Goal: Information Seeking & Learning: Learn about a topic

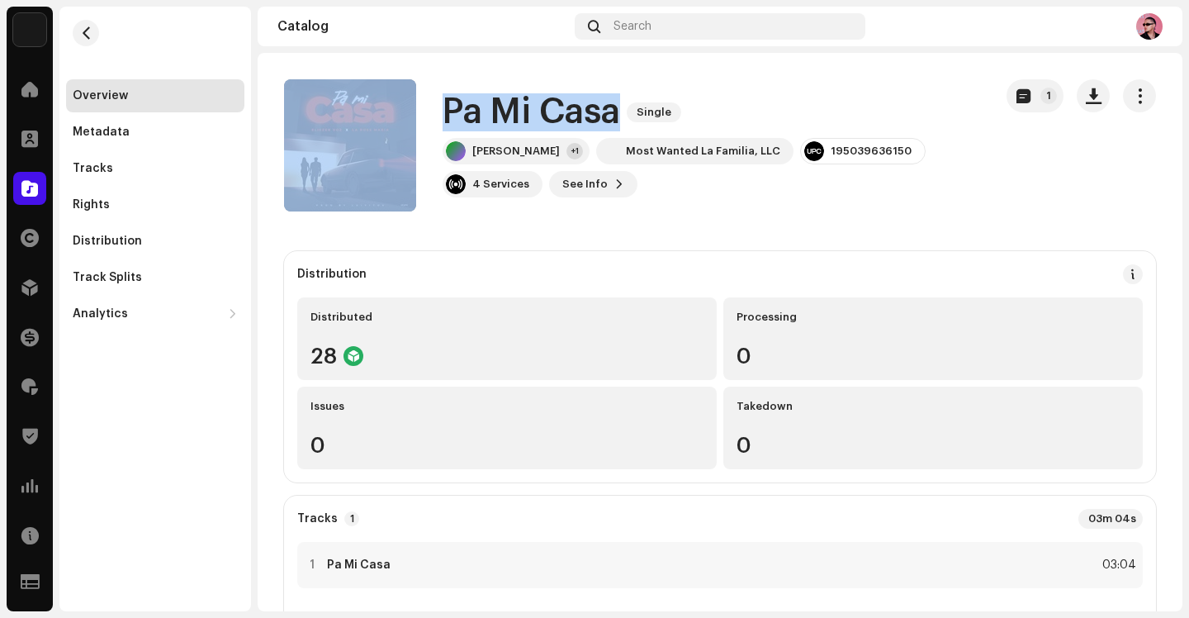
scroll to position [1, 0]
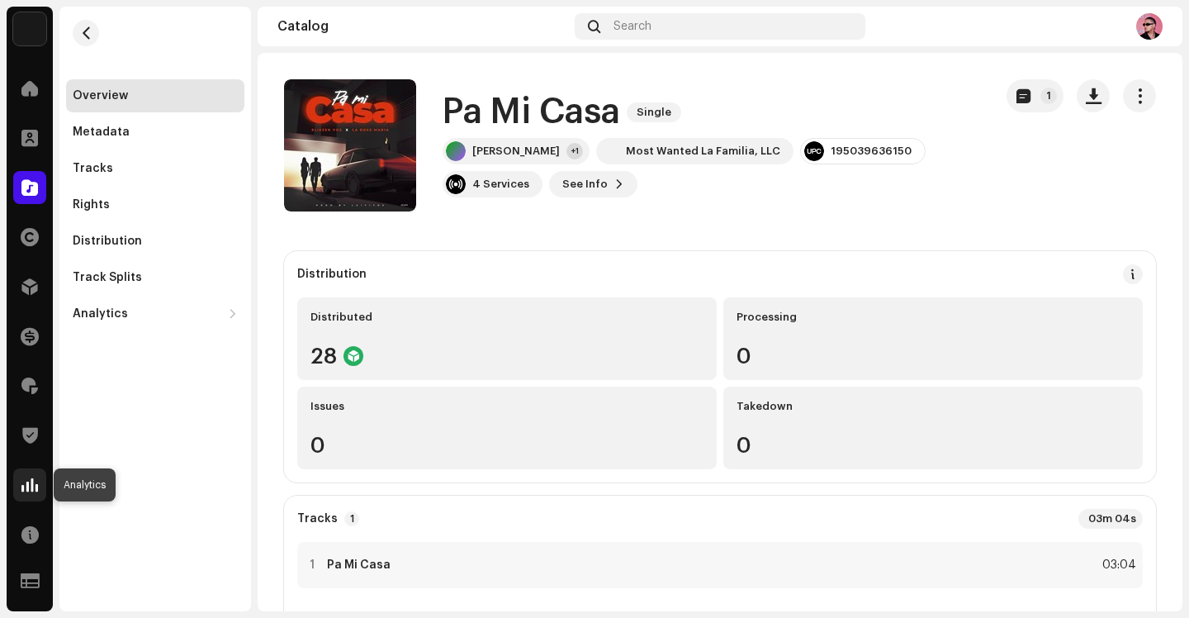
click at [28, 487] on span at bounding box center [29, 484] width 17 height 13
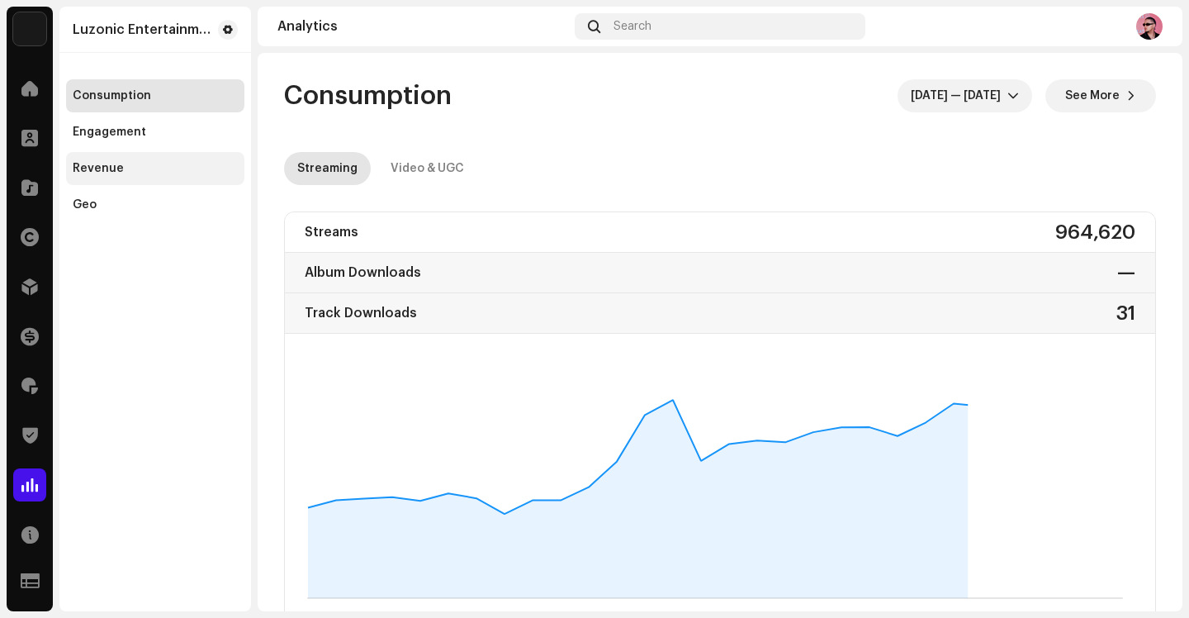
click at [118, 167] on div "Revenue" at bounding box center [98, 168] width 51 height 13
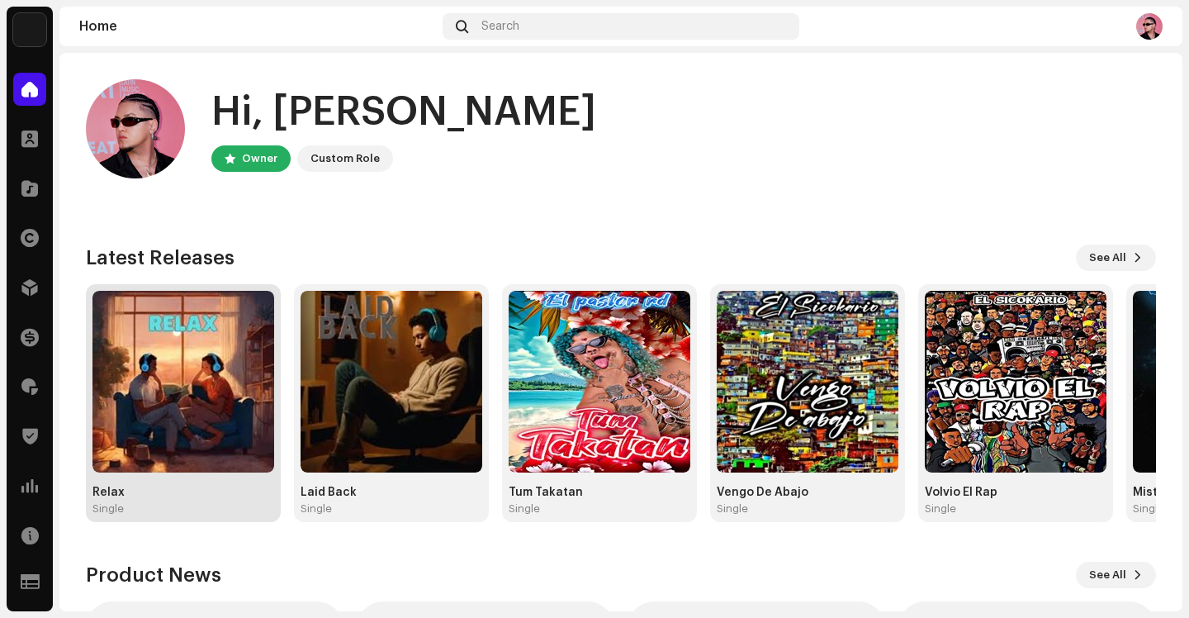
click at [187, 394] on img at bounding box center [183, 382] width 182 height 182
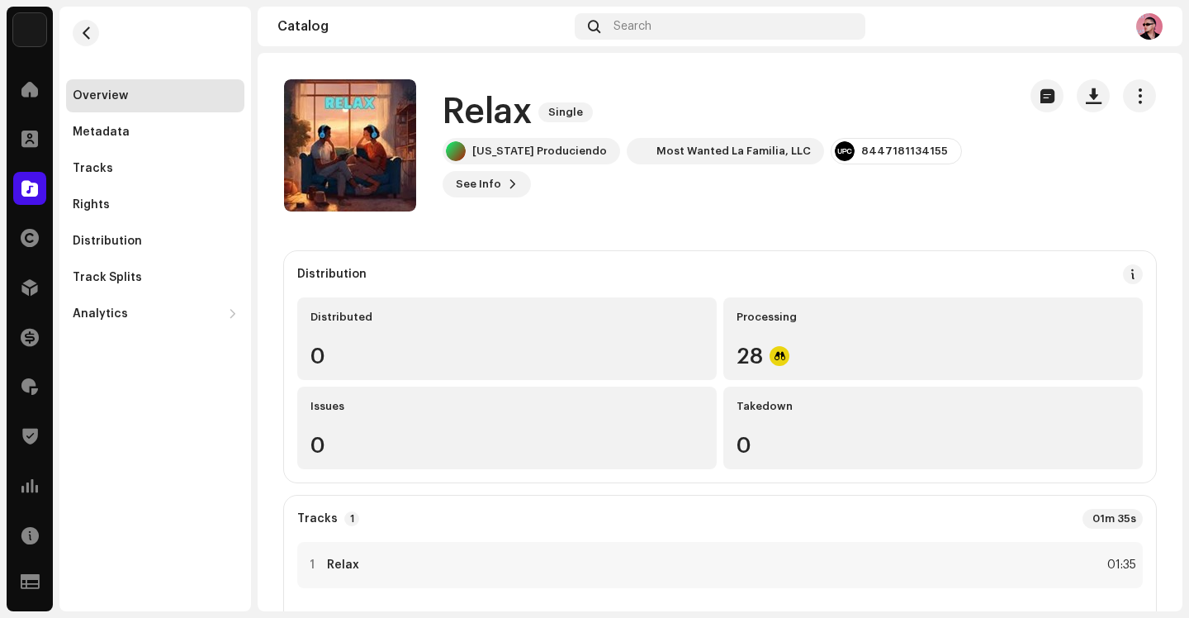
click at [24, 35] on img at bounding box center [29, 29] width 33 height 33
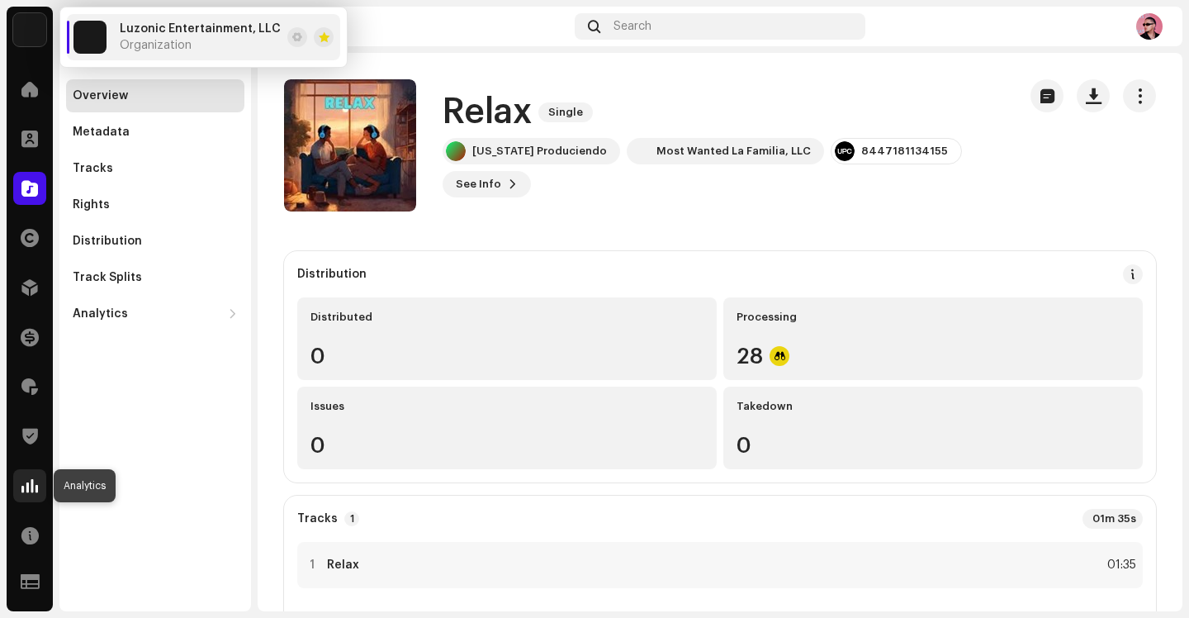
click at [20, 492] on div at bounding box center [29, 485] width 33 height 33
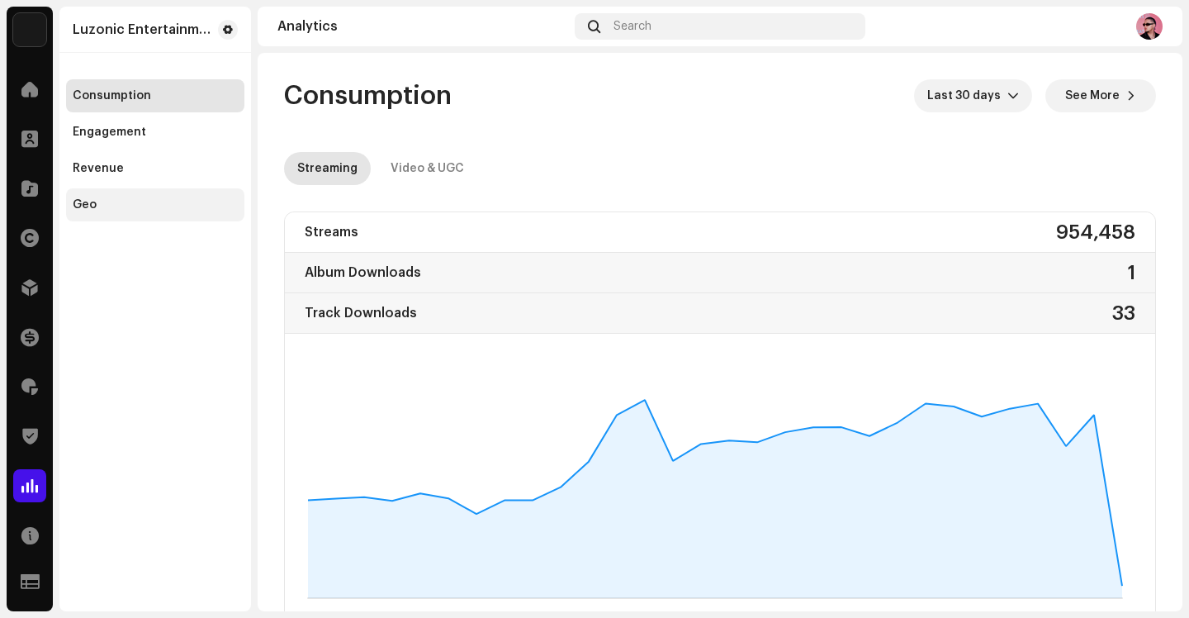
click at [98, 201] on div "Geo" at bounding box center [155, 204] width 165 height 13
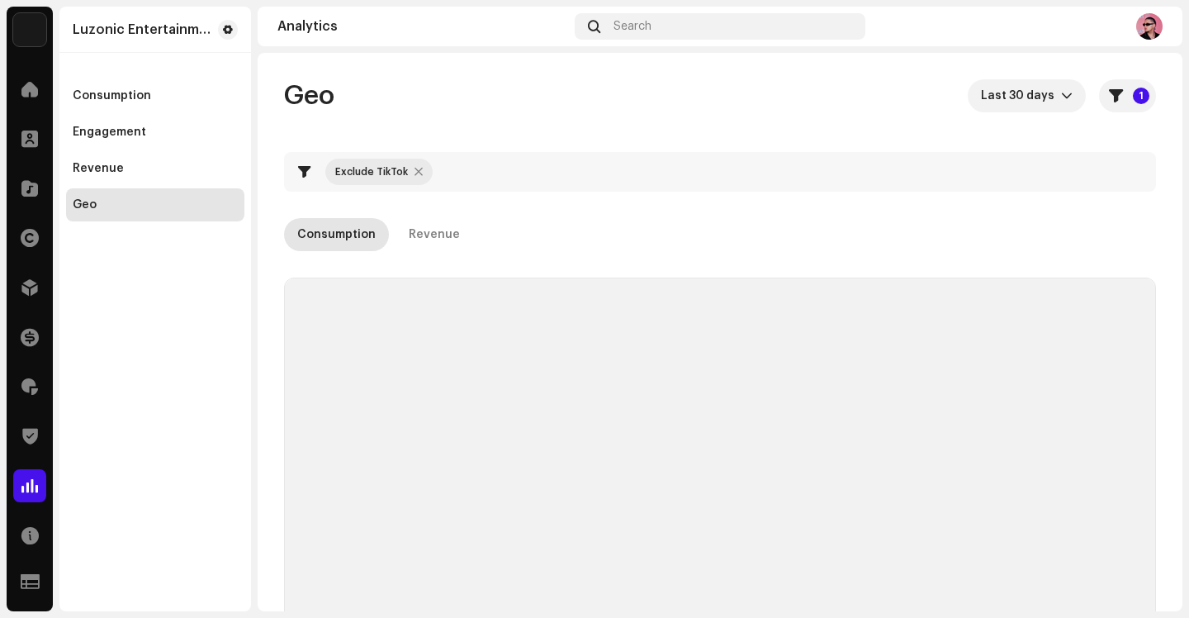
checkbox input "true"
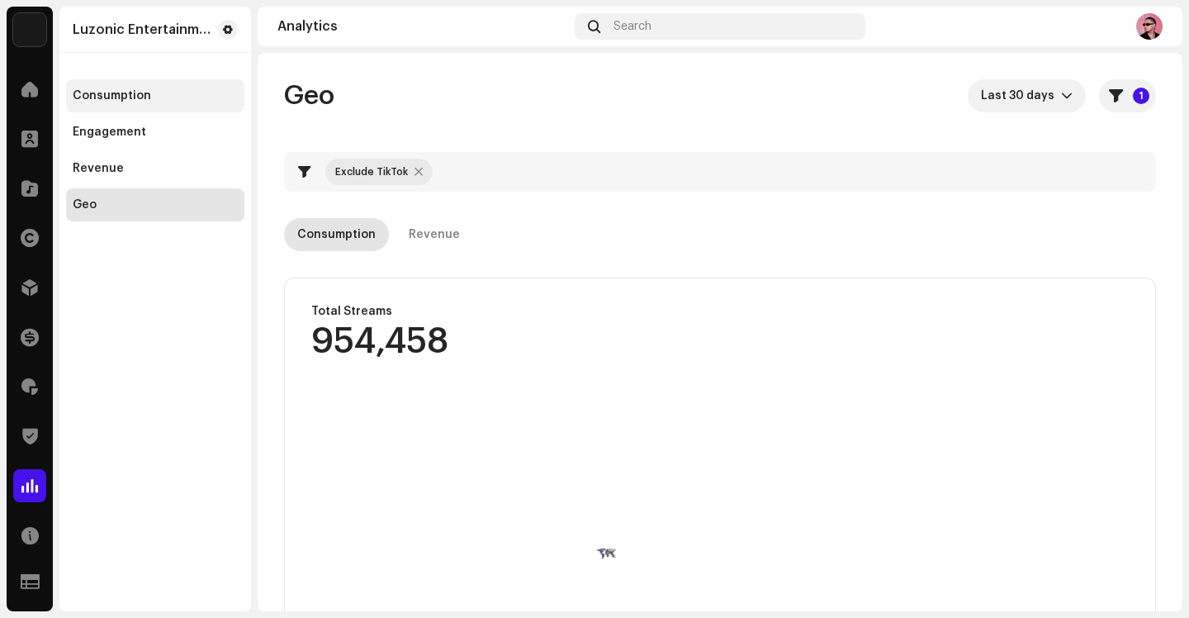
click at [143, 103] on div "Consumption" at bounding box center [155, 95] width 178 height 33
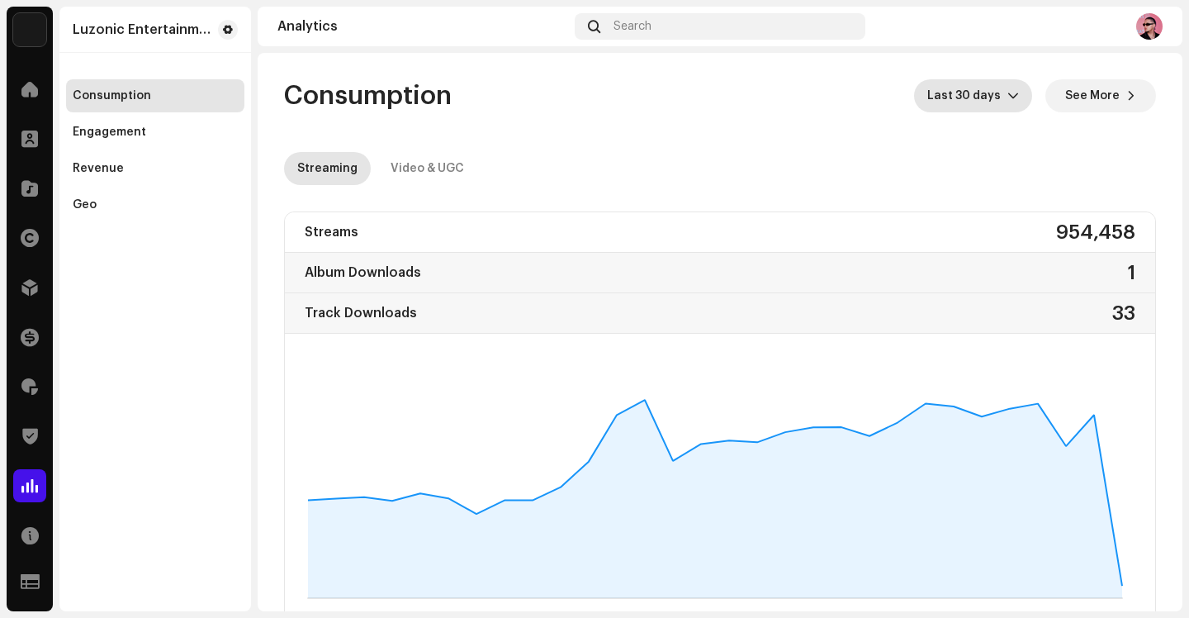
click at [983, 98] on span "Last 30 days" at bounding box center [967, 95] width 80 height 33
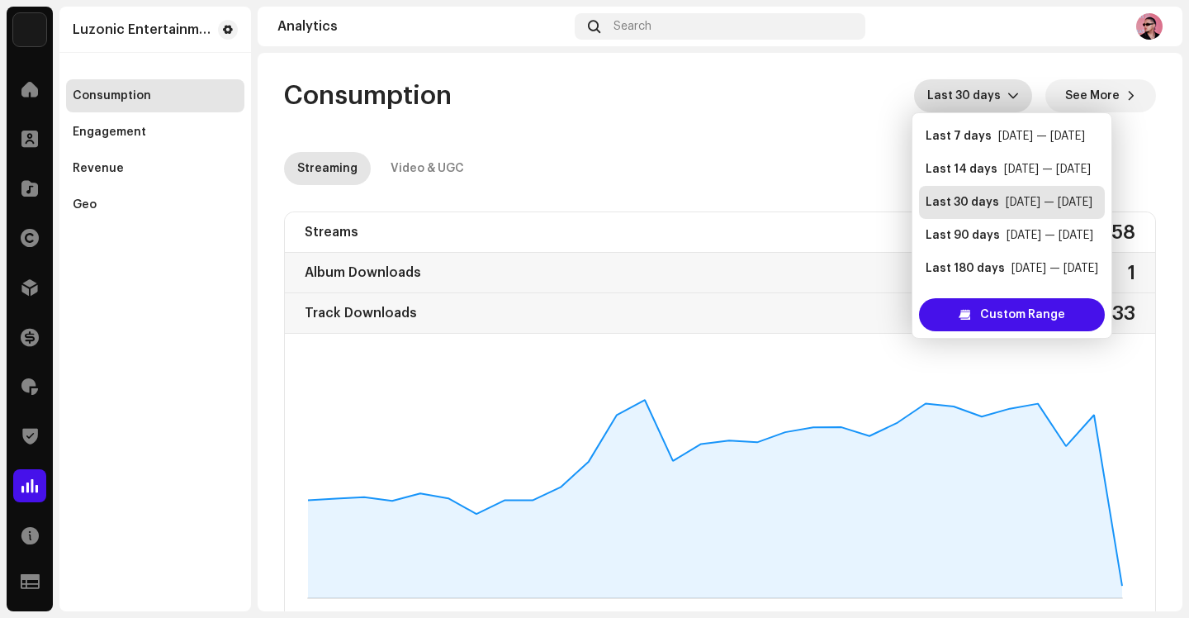
scroll to position [33, 0]
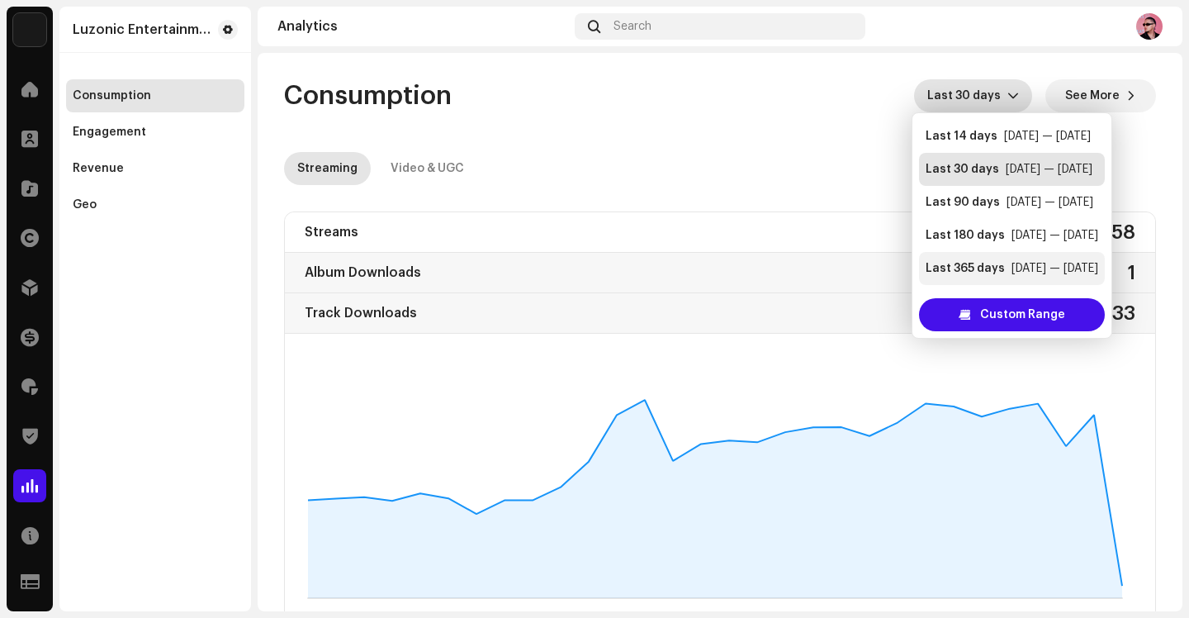
click at [964, 272] on div "Last 365 days" at bounding box center [965, 268] width 79 height 17
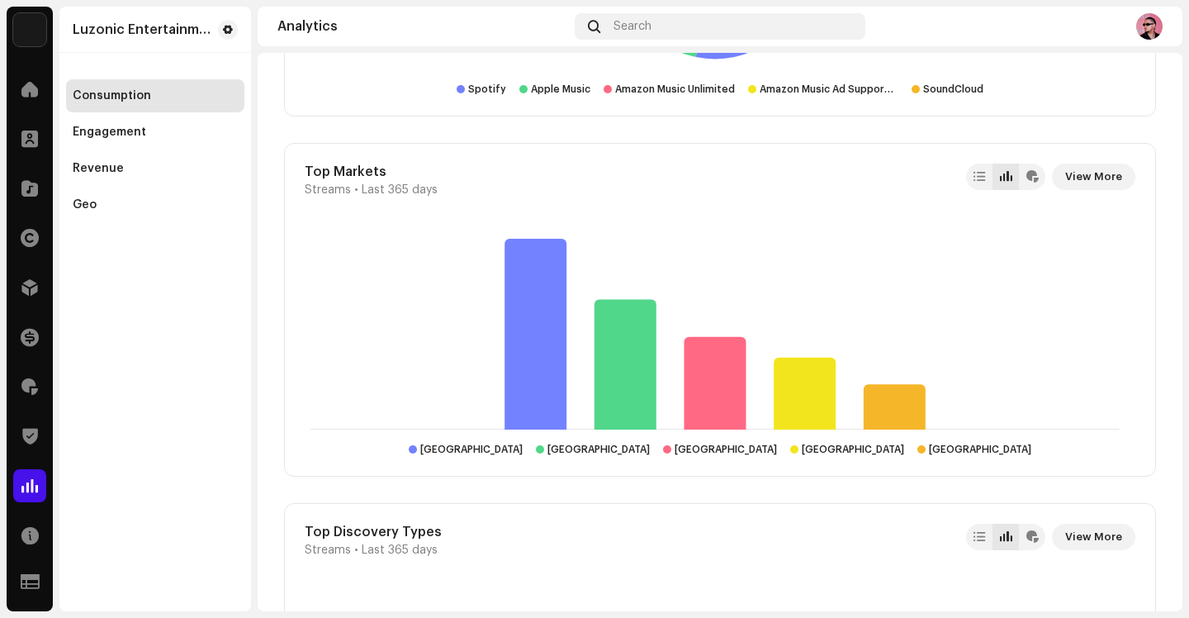
scroll to position [2382, 0]
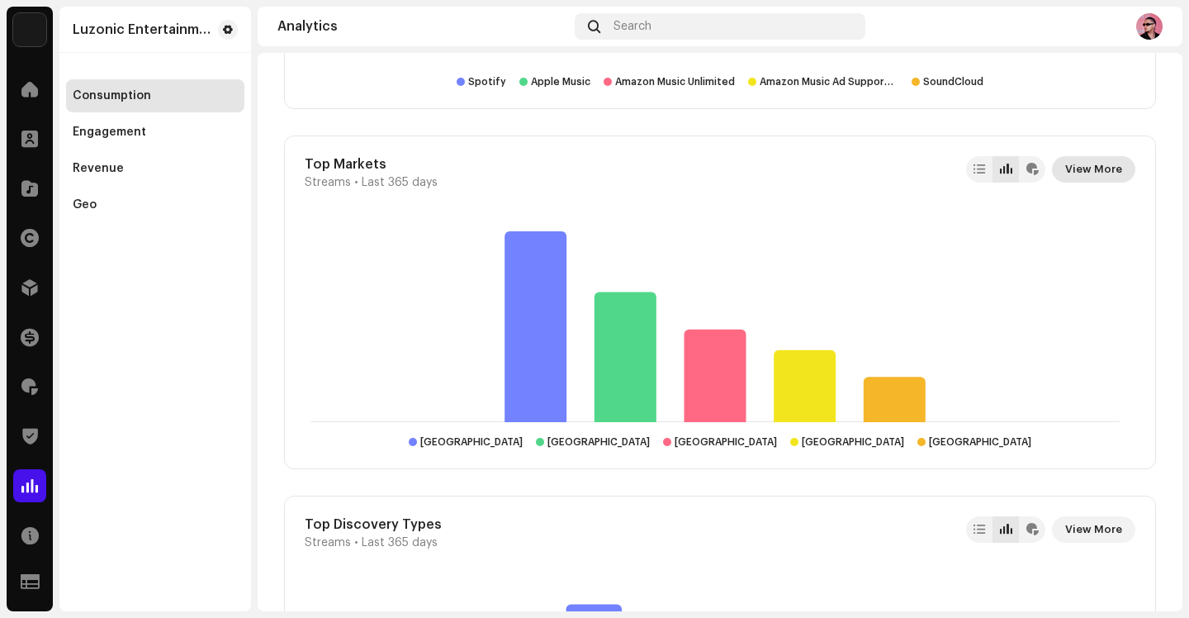
click at [1088, 173] on span "View More" at bounding box center [1093, 169] width 57 height 33
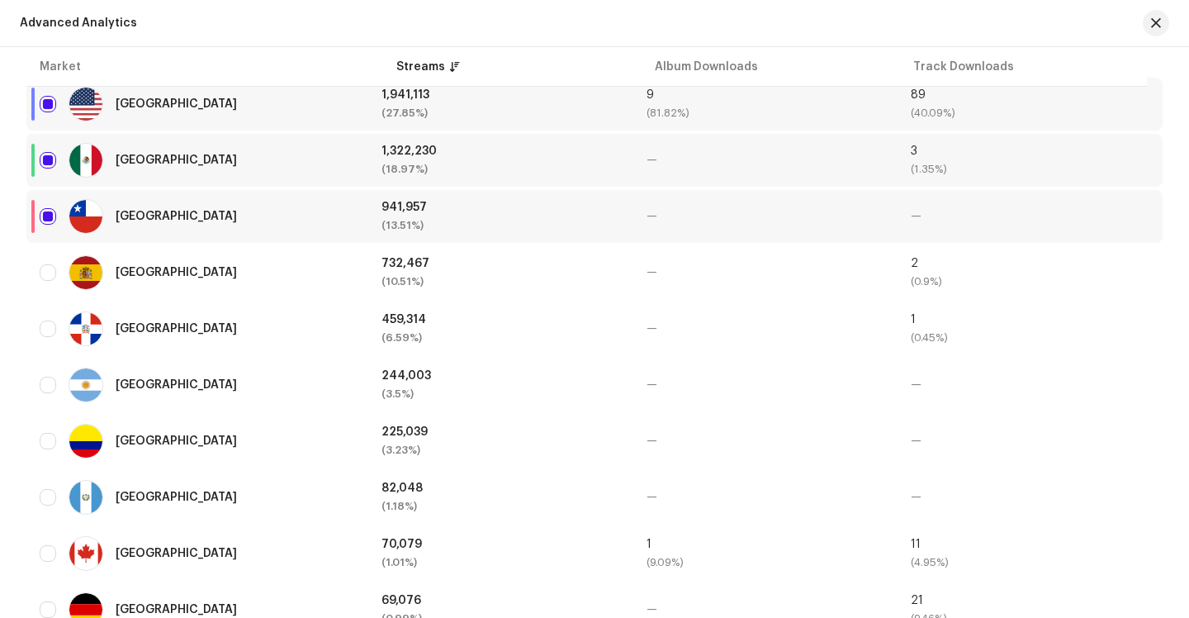
scroll to position [602, 0]
